Goal: Information Seeking & Learning: Check status

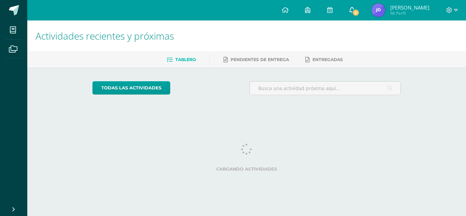
click at [355, 9] on icon at bounding box center [352, 10] width 5 height 6
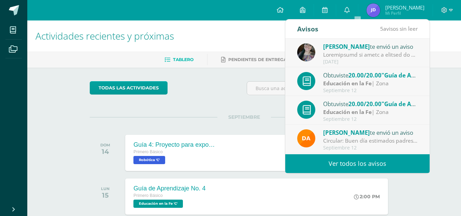
click at [344, 166] on link "Ver todos los avisos" at bounding box center [357, 163] width 144 height 19
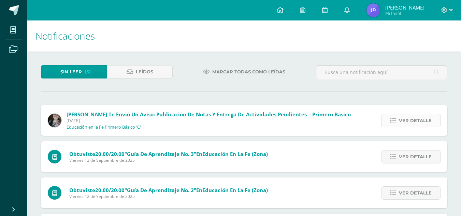
click at [418, 118] on span "Ver detalle" at bounding box center [415, 120] width 33 height 13
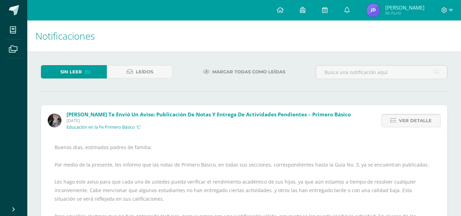
click at [418, 118] on span "Ver detalle" at bounding box center [415, 120] width 33 height 13
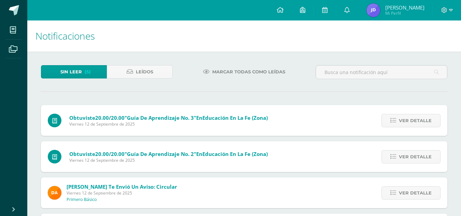
click at [418, 118] on span "Ver detalle" at bounding box center [415, 120] width 33 height 13
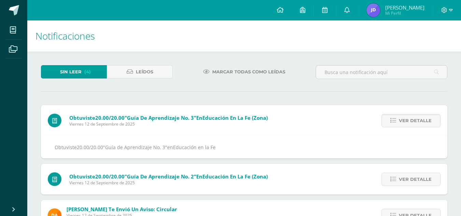
click at [418, 118] on span "Ver detalle" at bounding box center [415, 120] width 33 height 13
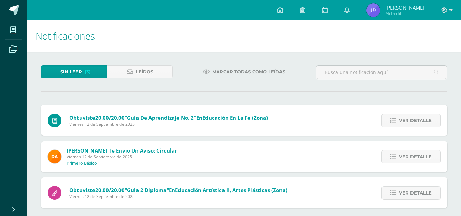
click at [418, 118] on span "Ver detalle" at bounding box center [415, 120] width 33 height 13
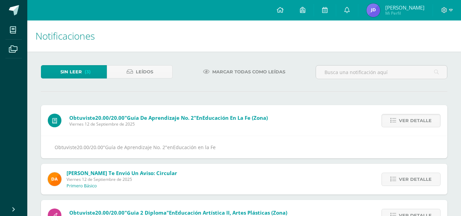
click at [418, 118] on span "Ver detalle" at bounding box center [415, 120] width 33 height 13
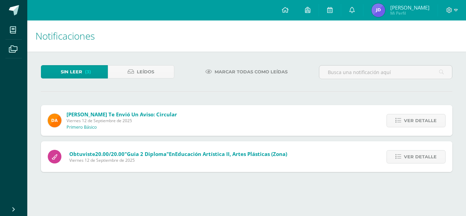
click at [418, 118] on span "Ver detalle" at bounding box center [420, 120] width 33 height 13
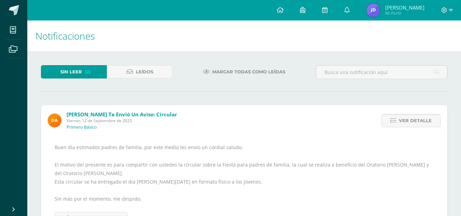
click at [418, 118] on span "Ver detalle" at bounding box center [415, 120] width 33 height 13
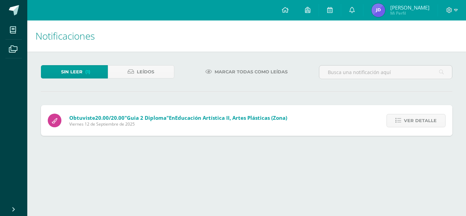
click at [418, 118] on span "Ver detalle" at bounding box center [420, 120] width 33 height 13
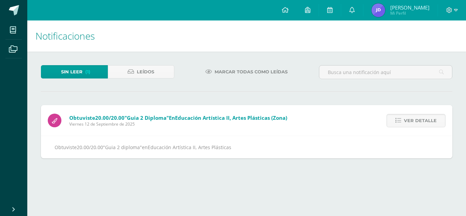
click at [418, 118] on span "Ver detalle" at bounding box center [420, 120] width 33 height 13
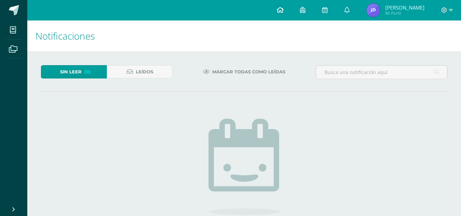
click at [284, 10] on icon at bounding box center [280, 10] width 7 height 6
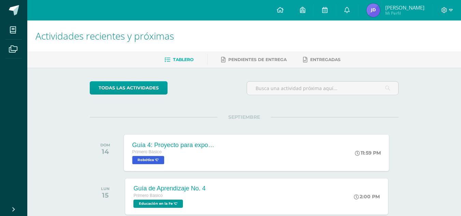
click at [200, 149] on div "Primero Básico" at bounding box center [173, 152] width 83 height 8
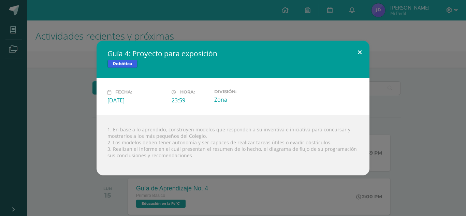
click at [360, 57] on button at bounding box center [359, 52] width 19 height 23
